Goal: Navigation & Orientation: Find specific page/section

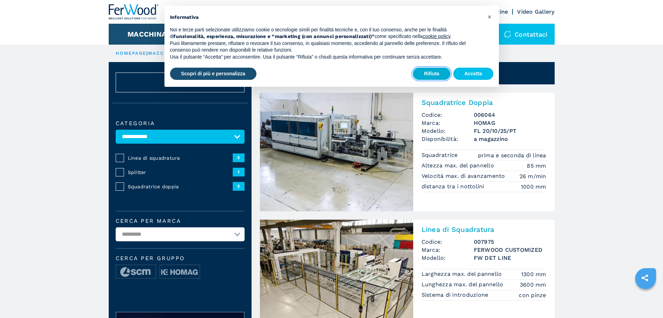
click at [438, 72] on button "Rifiuta" at bounding box center [432, 74] width 38 height 13
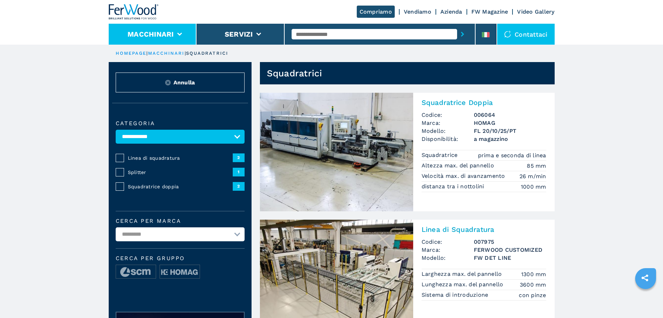
click at [185, 28] on li "Macchinari" at bounding box center [153, 34] width 88 height 21
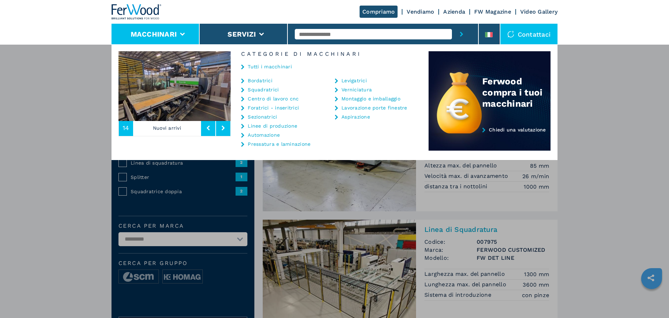
click at [264, 90] on link "Squadratrici" at bounding box center [263, 89] width 31 height 5
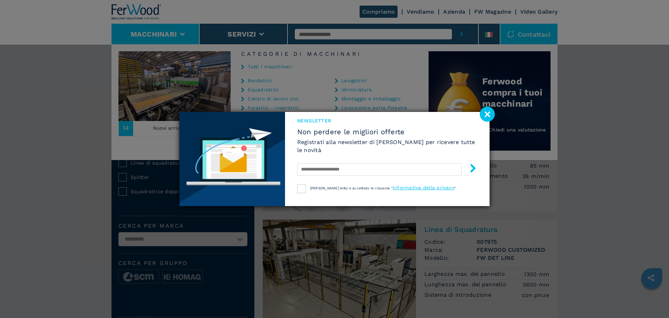
click at [488, 113] on image at bounding box center [487, 114] width 15 height 15
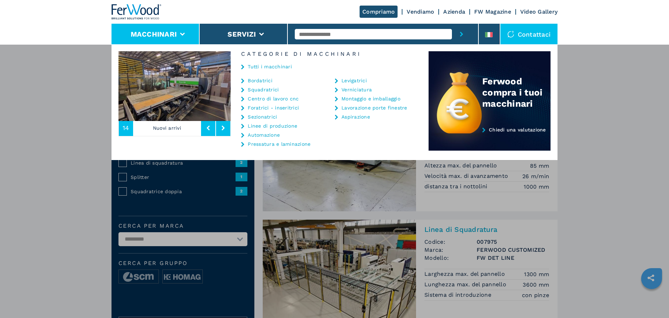
click at [263, 89] on link "Squadratrici" at bounding box center [263, 89] width 31 height 5
click at [244, 90] on icon at bounding box center [242, 89] width 3 height 5
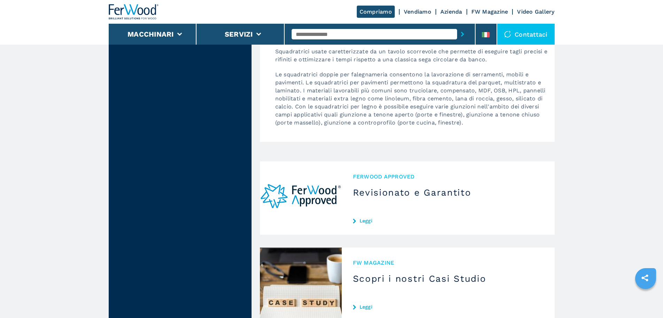
scroll to position [945, 0]
